Goal: Navigation & Orientation: Find specific page/section

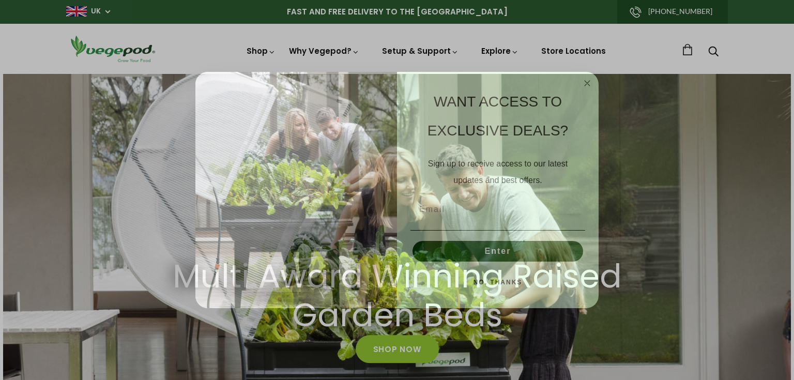
click at [589, 82] on icon "Close dialog" at bounding box center [586, 83] width 5 height 5
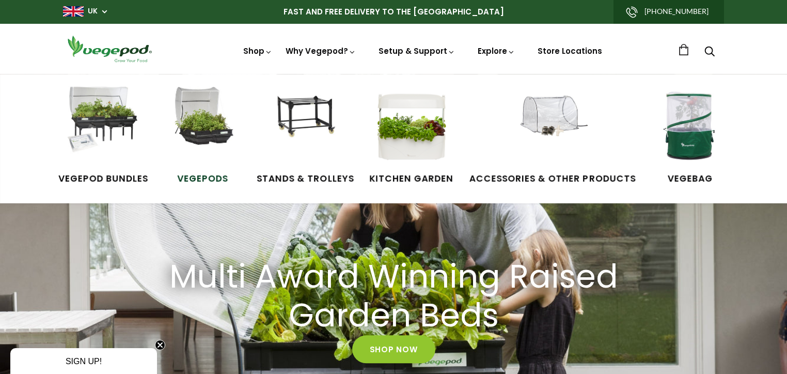
scroll to position [0, 376]
click at [200, 146] on img at bounding box center [203, 126] width 78 height 78
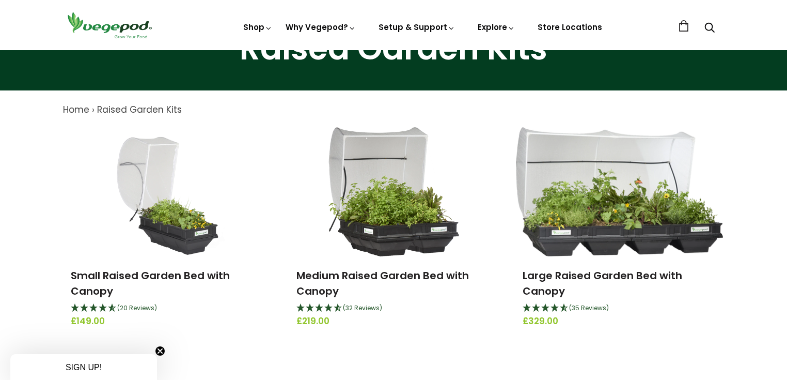
scroll to position [83, 0]
